Goal: Check status: Check status

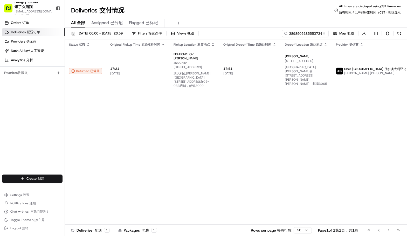
click at [309, 31] on input "3898505285553734521419" at bounding box center [305, 33] width 47 height 7
type input "7597578575951770151212"
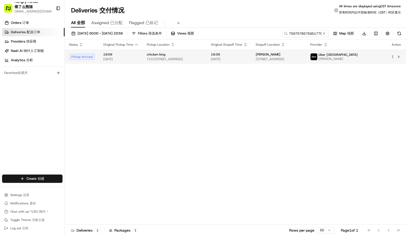
click at [188, 57] on div "chicken [PERSON_NAME] T10/[STREET_ADDRESS]" at bounding box center [175, 56] width 56 height 9
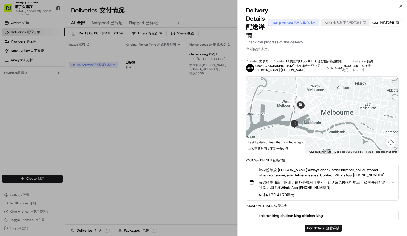
click at [374, 158] on div "Package Details Package Details 包裹详情" at bounding box center [322, 160] width 153 height 4
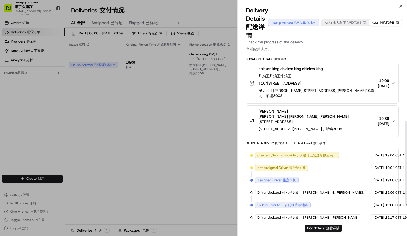
scroll to position [162, 0]
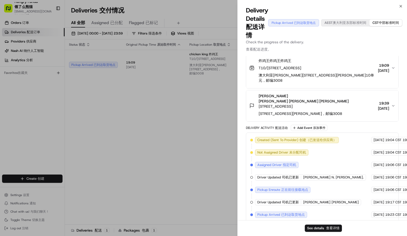
drag, startPoint x: 375, startPoint y: 121, endPoint x: 373, endPoint y: 124, distance: 3.5
click at [375, 125] on div "Delivery Activity Delivery Activity 配送活动 Add Event Add Event 添加事件" at bounding box center [322, 128] width 153 height 6
click at [316, 226] on button "See details See details 查看详情" at bounding box center [323, 228] width 37 height 7
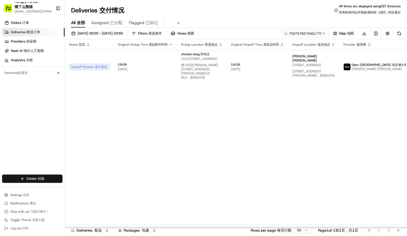
click at [323, 33] on button at bounding box center [323, 33] width 5 height 5
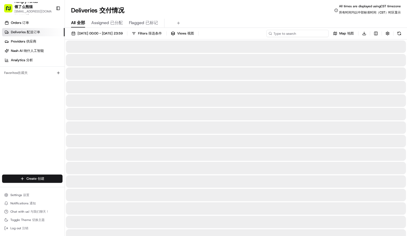
click at [311, 33] on input at bounding box center [297, 33] width 62 height 7
paste input "050761452565271084559"
type input "050761452565271084559"
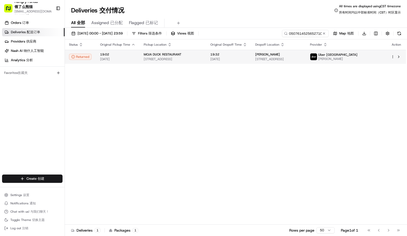
click at [244, 56] on span "19:32" at bounding box center [228, 54] width 37 height 4
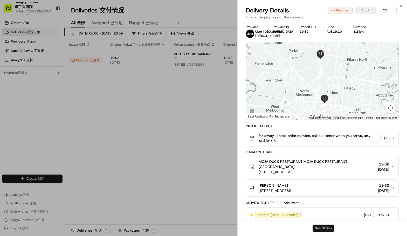
click at [373, 135] on span "button" at bounding box center [375, 138] width 7 height 7
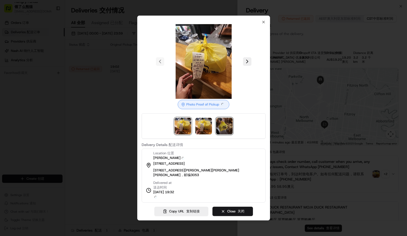
click at [224, 130] on img at bounding box center [224, 126] width 17 height 17
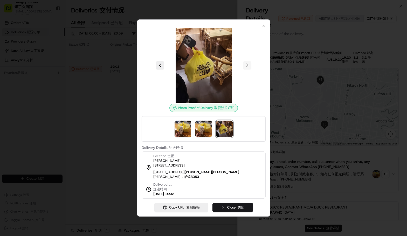
click at [58, 43] on div at bounding box center [203, 118] width 407 height 236
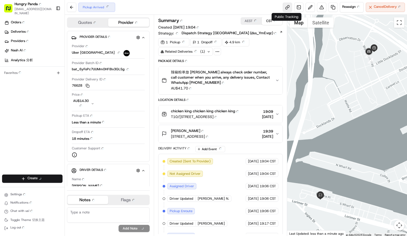
click at [286, 6] on link at bounding box center [287, 7] width 9 height 9
